Goal: Task Accomplishment & Management: Use online tool/utility

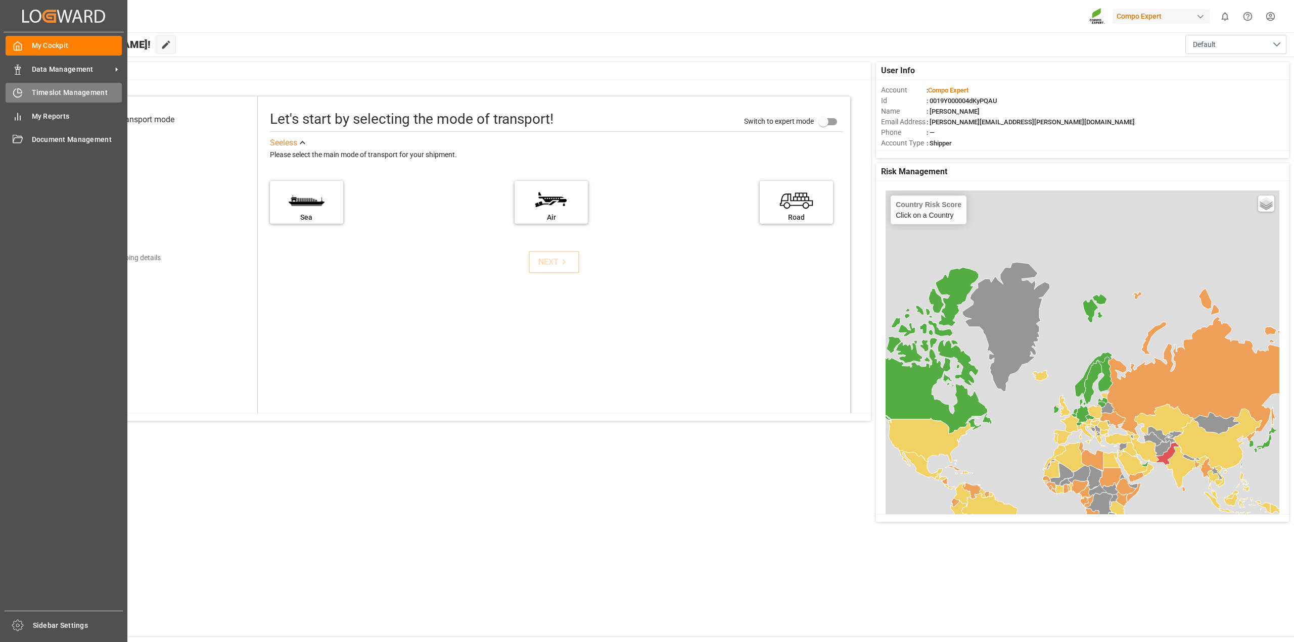
click at [49, 94] on span "Timeslot Management" at bounding box center [77, 92] width 90 height 11
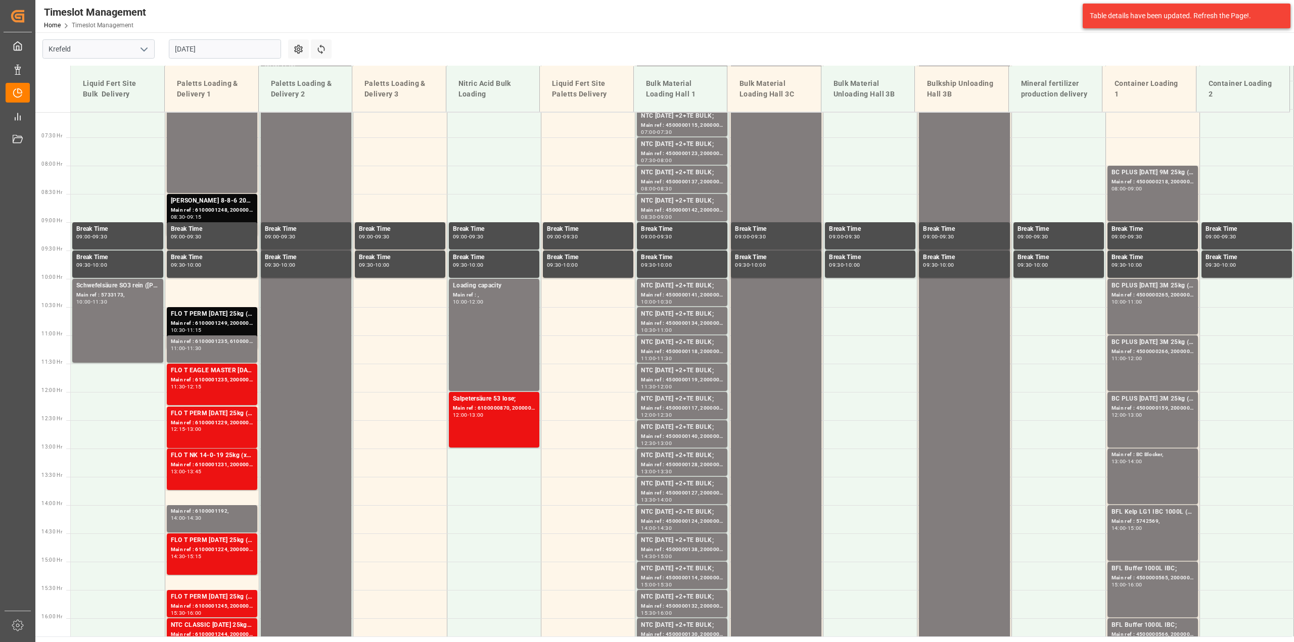
scroll to position [400, 0]
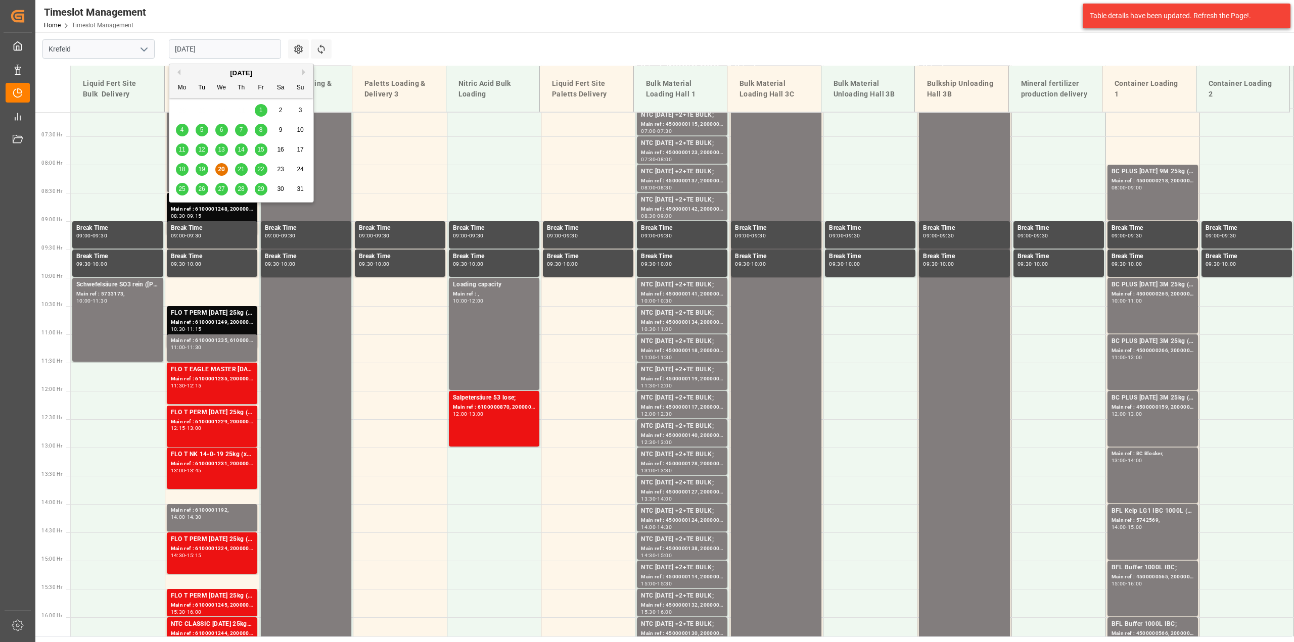
click at [266, 51] on input "[DATE]" at bounding box center [225, 48] width 112 height 19
click at [239, 170] on span "21" at bounding box center [241, 169] width 7 height 7
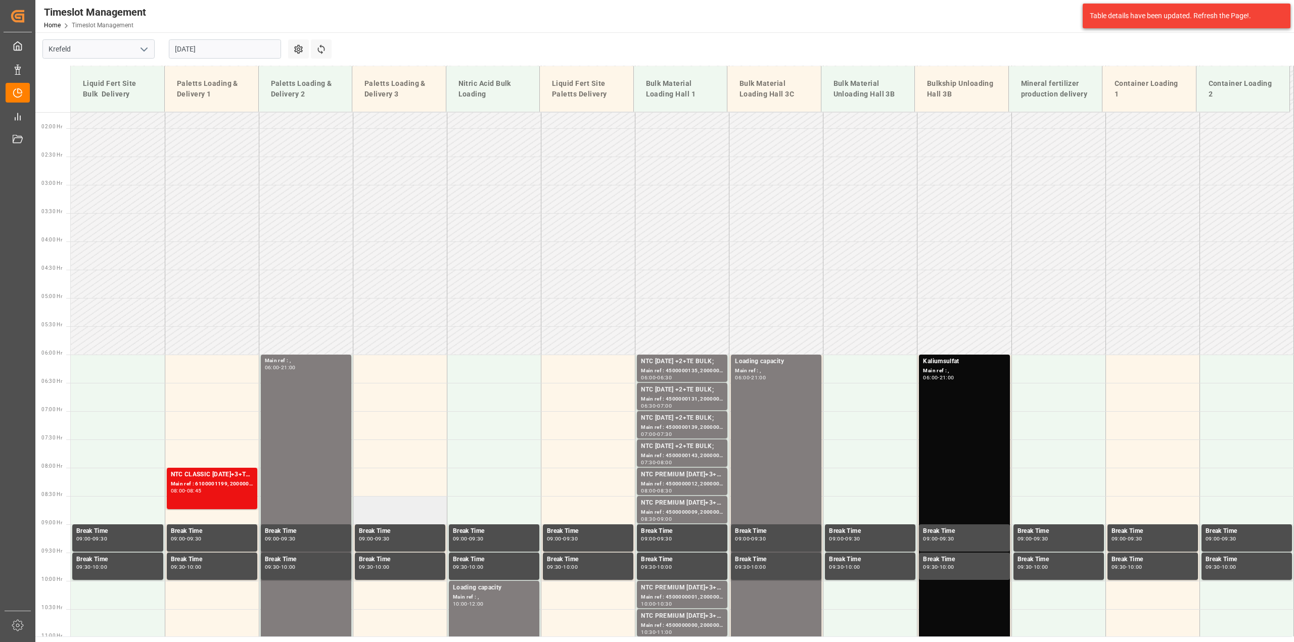
scroll to position [0, 0]
